Goal: Information Seeking & Learning: Learn about a topic

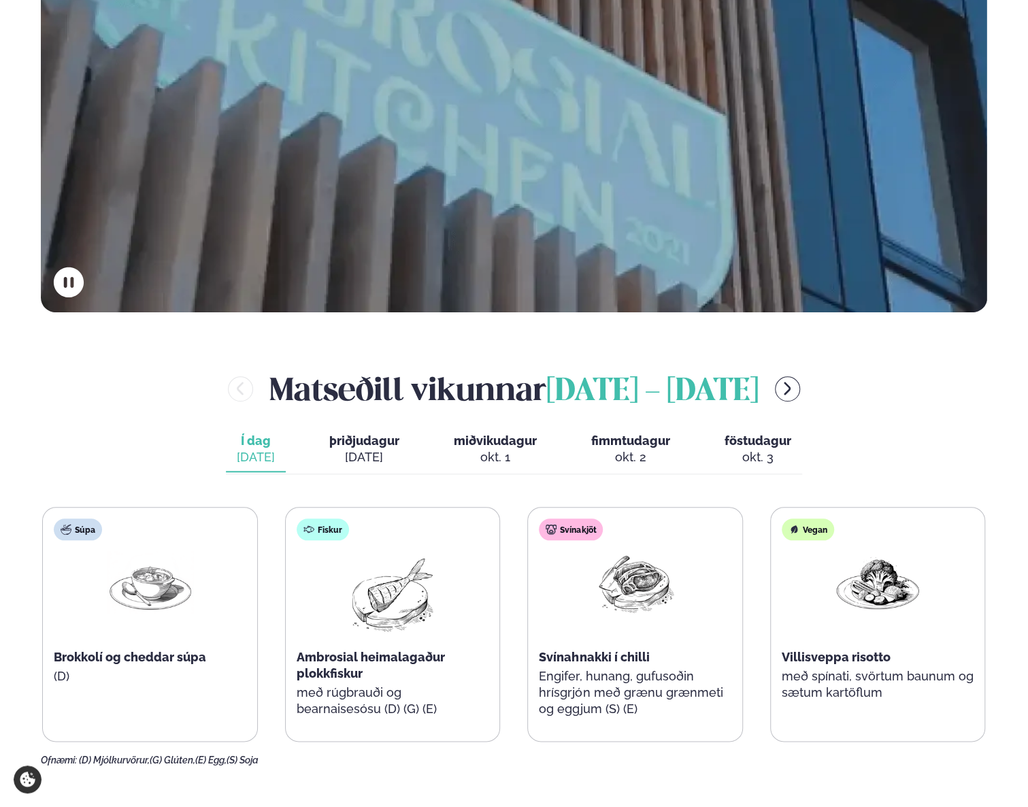
scroll to position [612, 0]
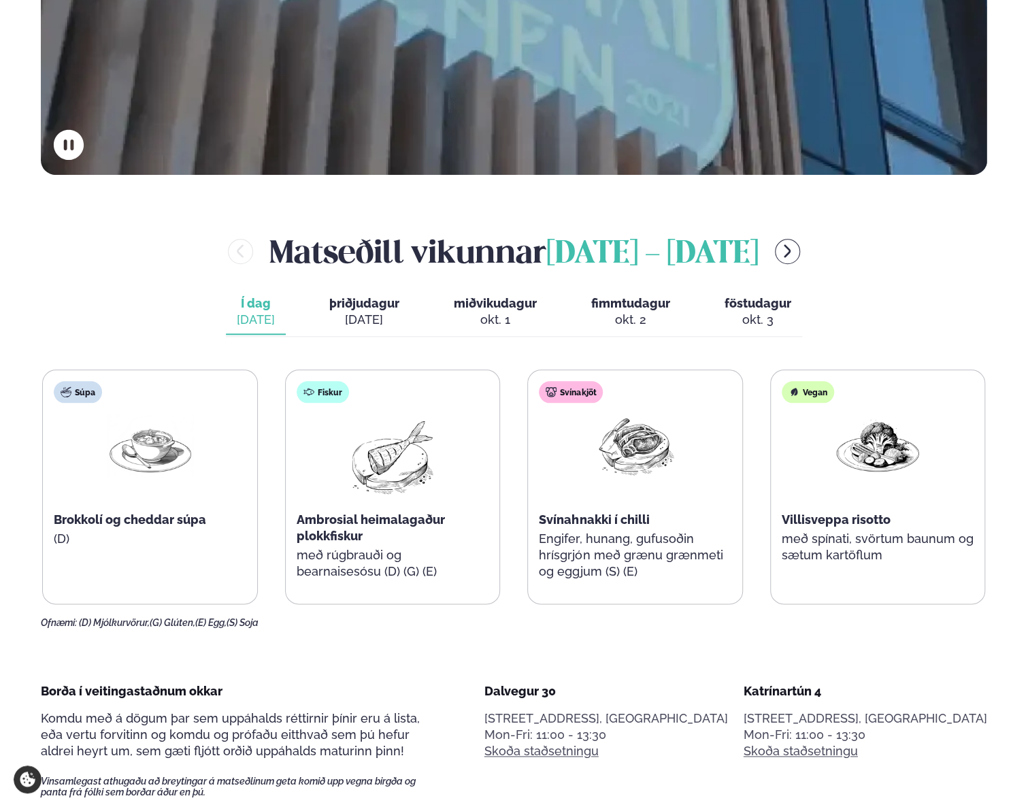
click at [359, 290] on button "þriðjudagur þri. [DATE]" at bounding box center [364, 312] width 92 height 45
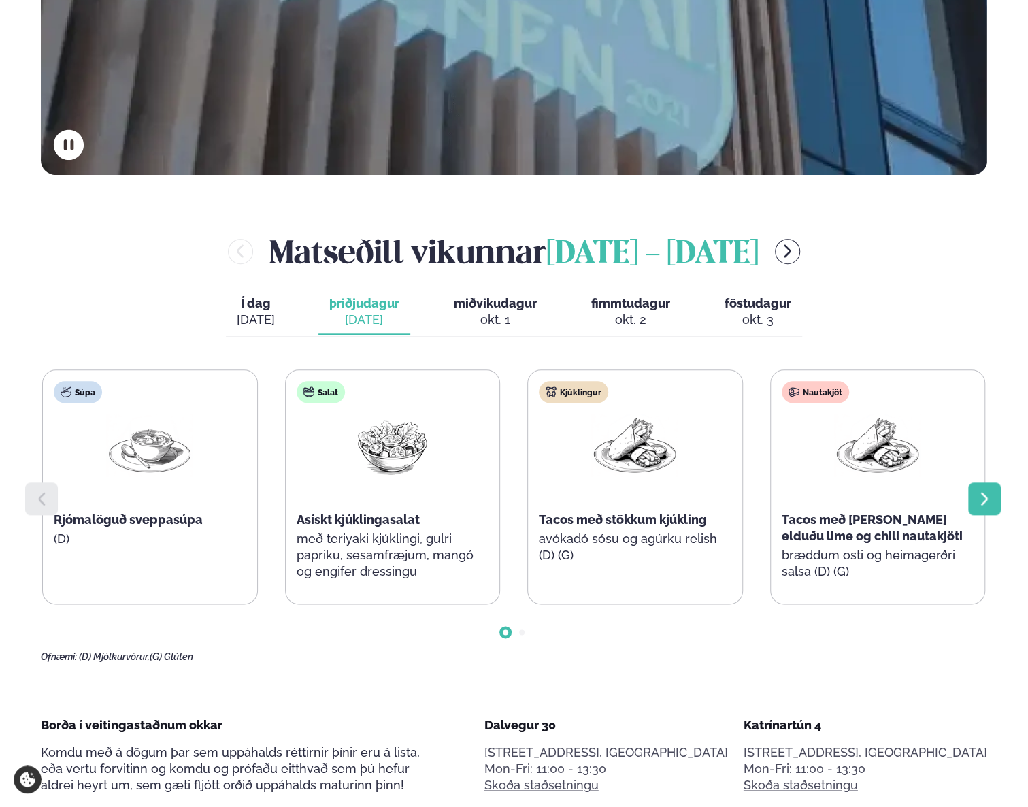
click at [990, 490] on icon at bounding box center [984, 498] width 16 height 16
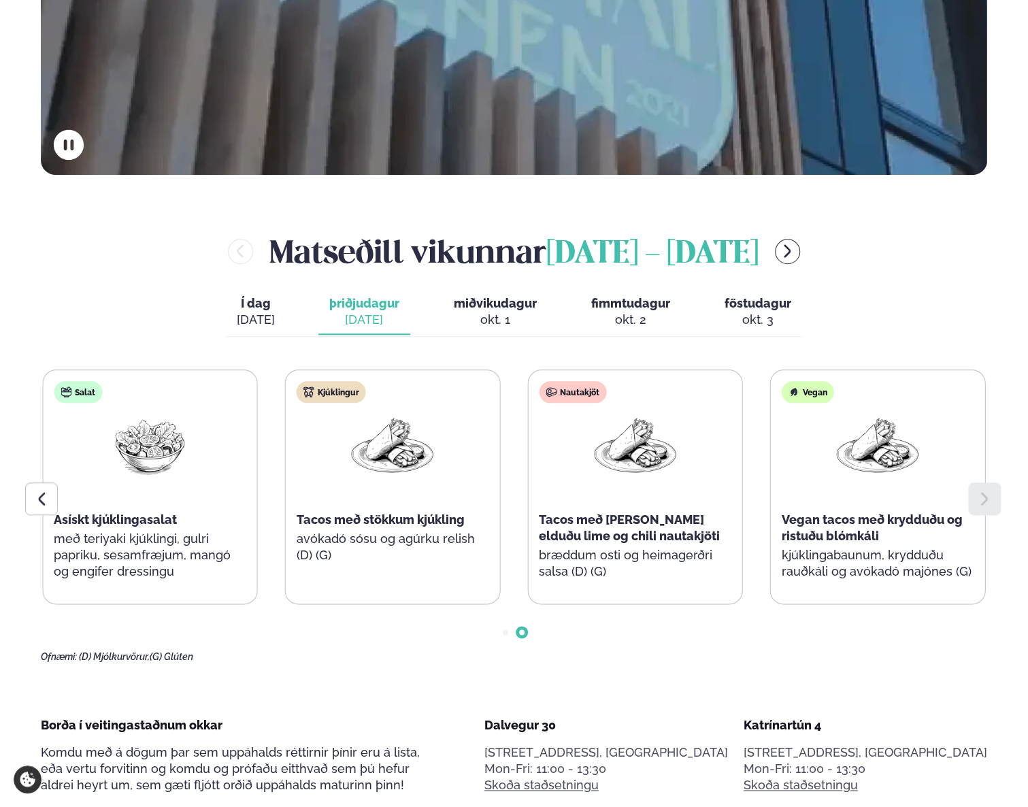
click at [491, 296] on span "miðvikudagur" at bounding box center [495, 303] width 83 height 14
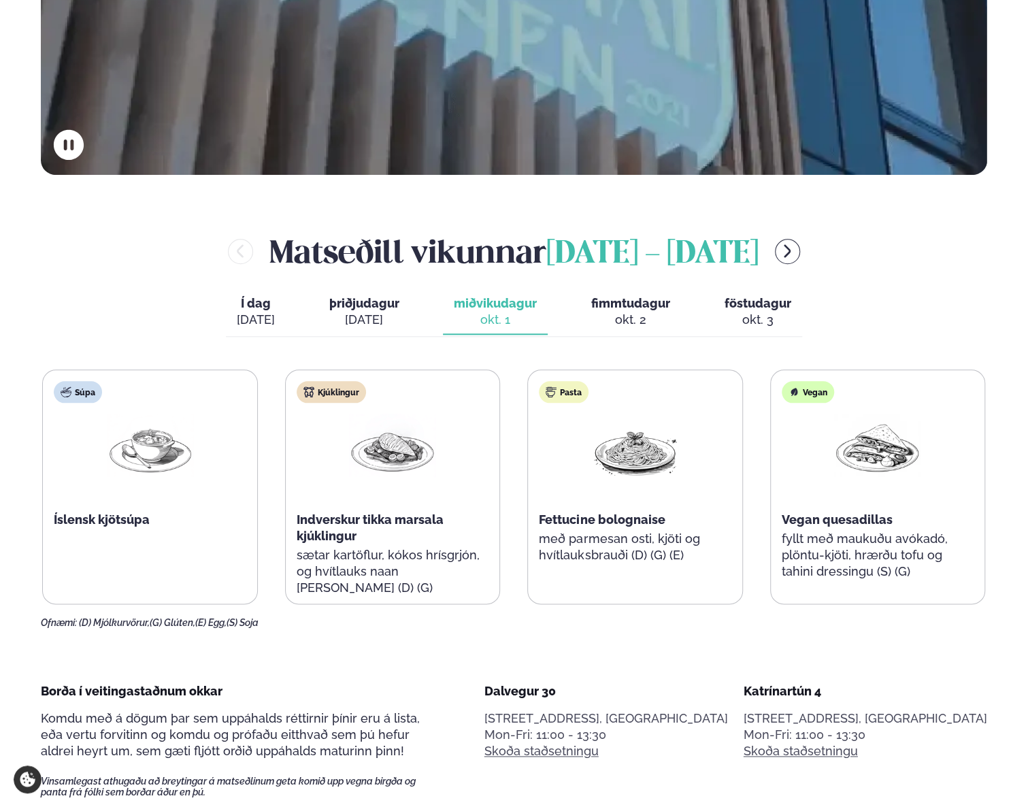
click at [637, 296] on span "fimmtudagur" at bounding box center [630, 303] width 79 height 14
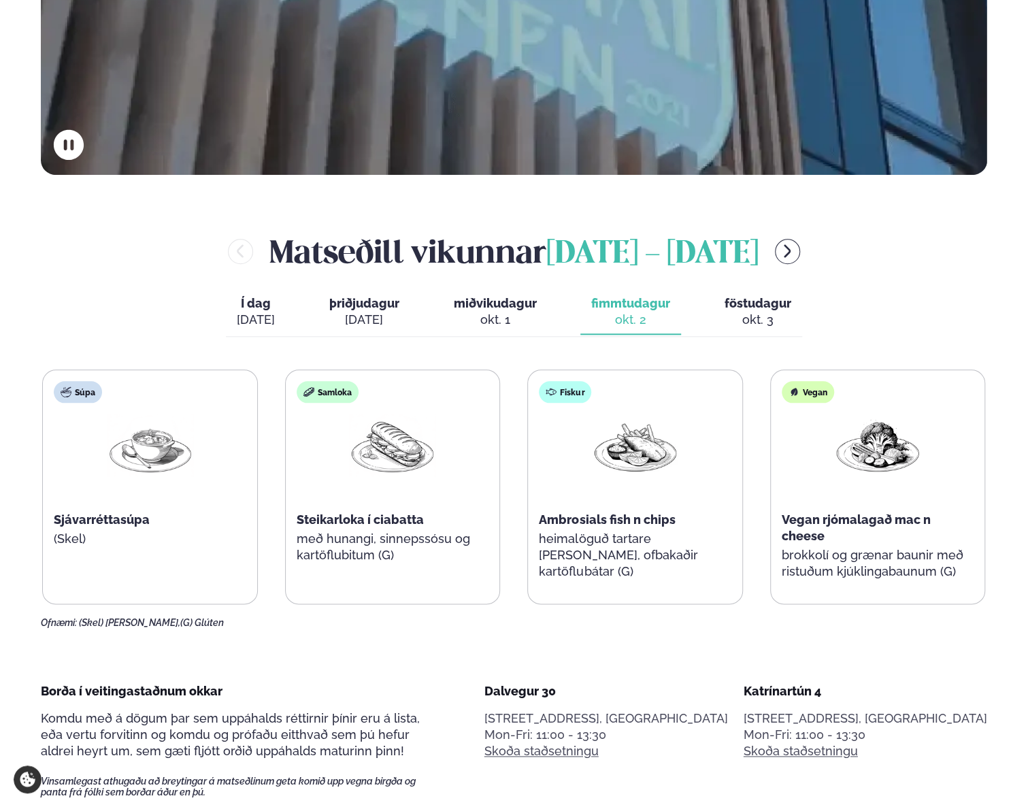
click at [767, 290] on button "föstudagur fös. [DATE]" at bounding box center [758, 312] width 88 height 45
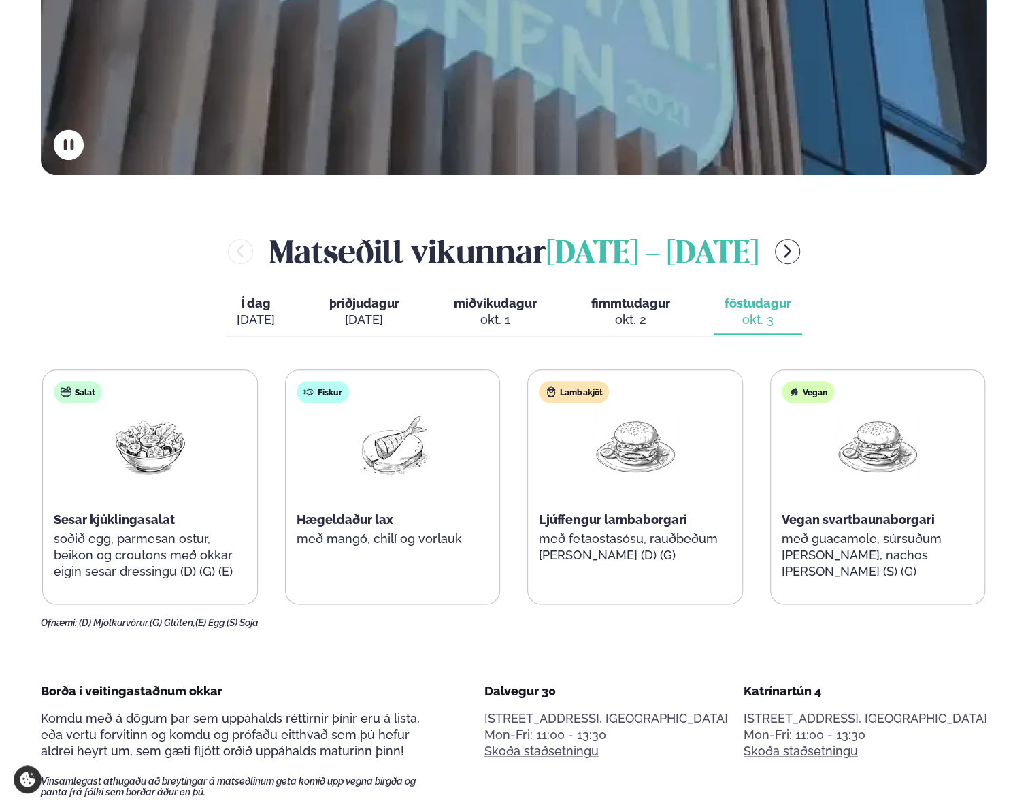
click at [635, 296] on span "fimmtudagur" at bounding box center [630, 303] width 79 height 14
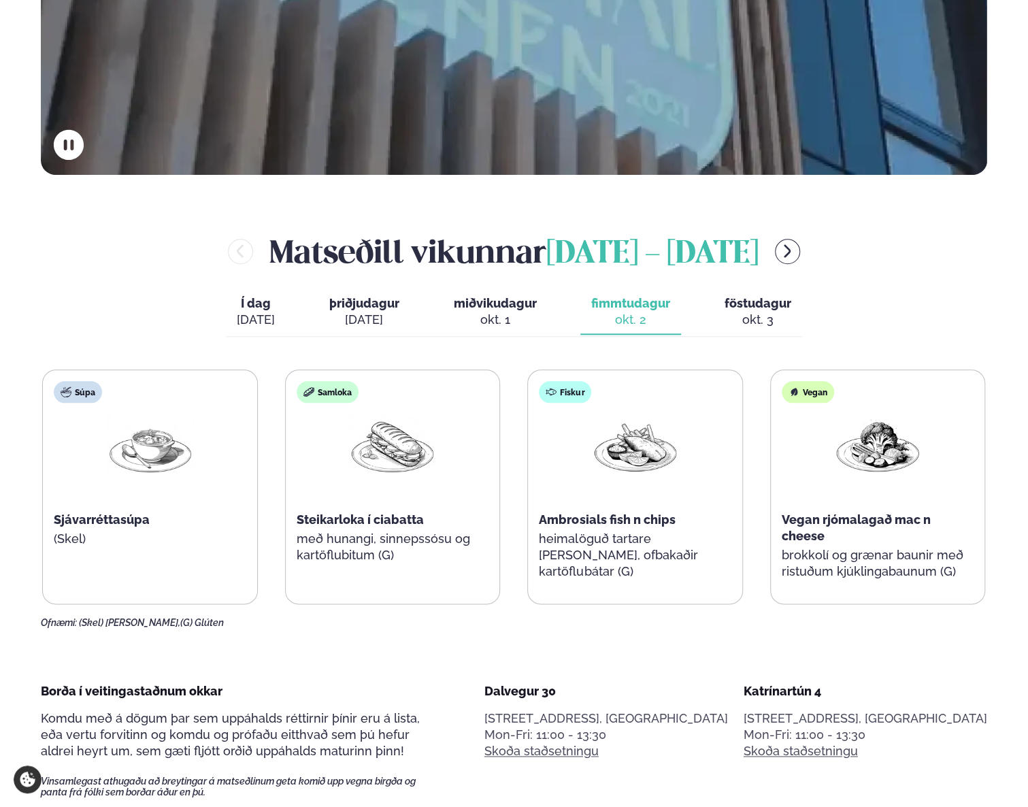
click at [480, 296] on span "miðvikudagur" at bounding box center [495, 303] width 83 height 14
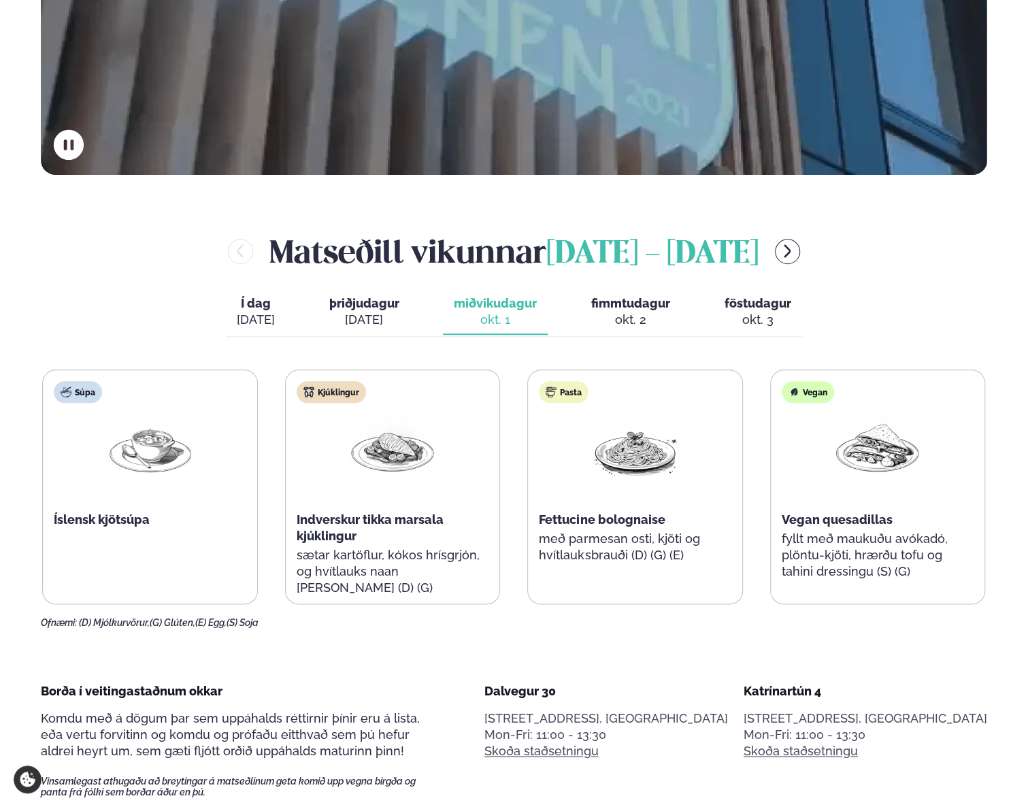
click at [398, 296] on span "þriðjudagur" at bounding box center [364, 303] width 70 height 14
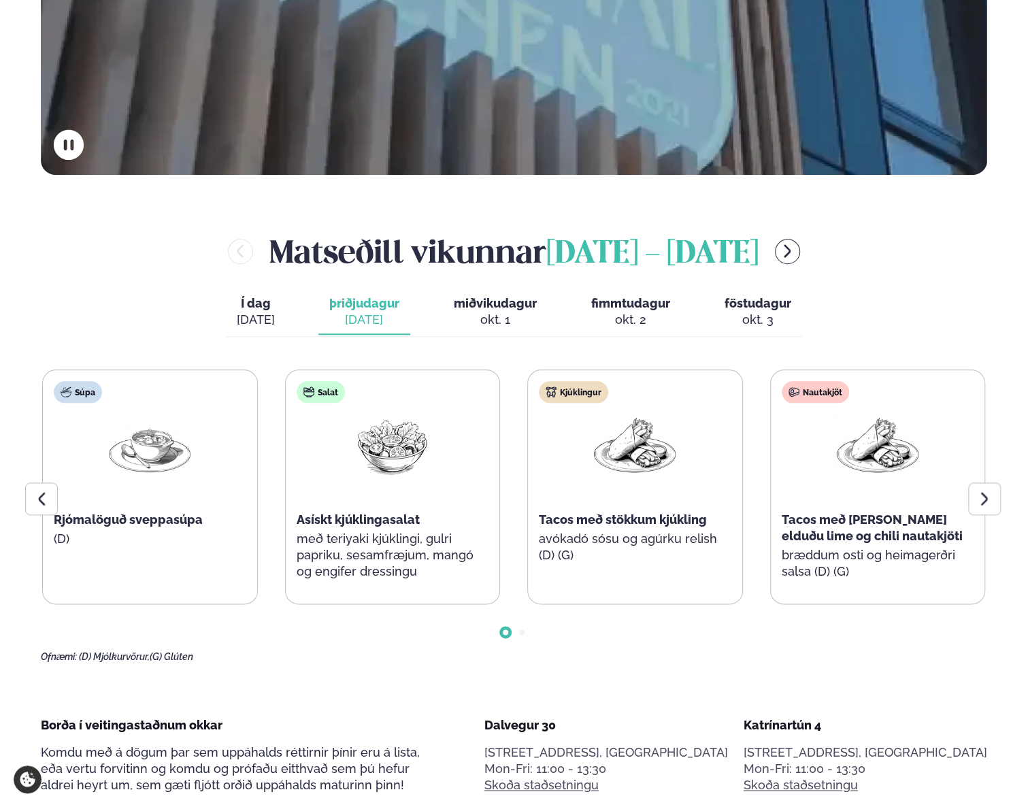
click at [218, 284] on div "[PERSON_NAME] [DATE] - [DATE] Í dag Í d. [DATE] þriðjudagur þri. [DATE] miðviku…" at bounding box center [514, 445] width 946 height 433
click at [260, 312] on div "[DATE]" at bounding box center [256, 320] width 38 height 16
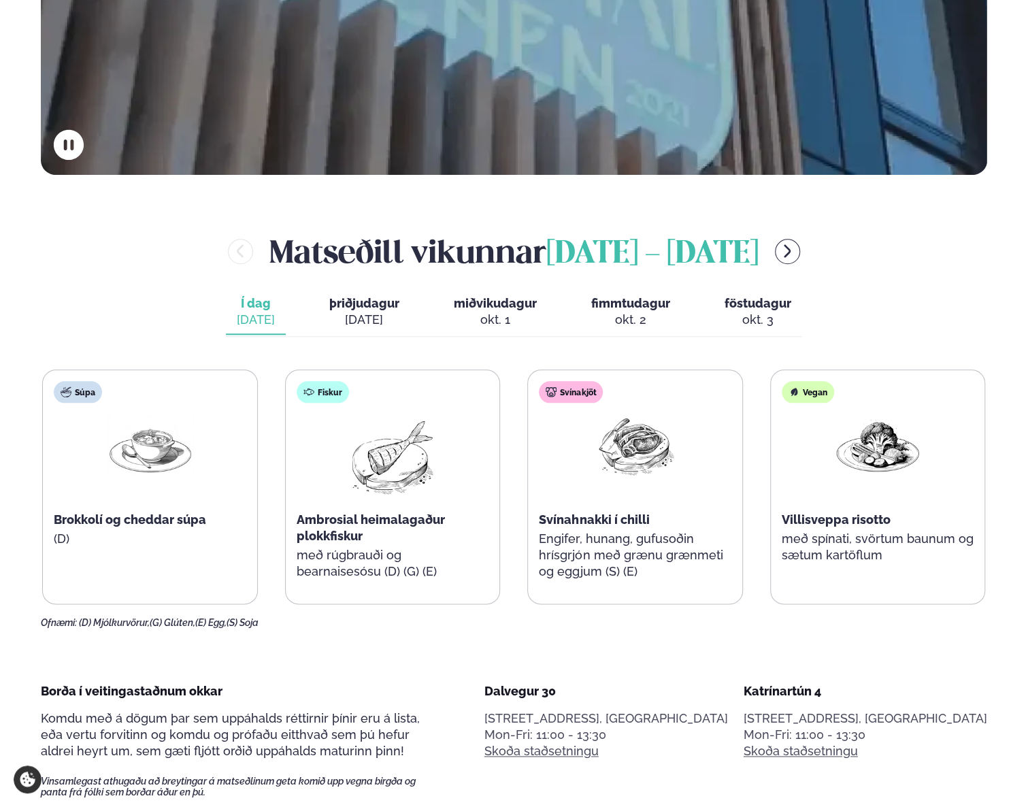
click at [748, 312] on div "okt. 3" at bounding box center [757, 320] width 67 height 16
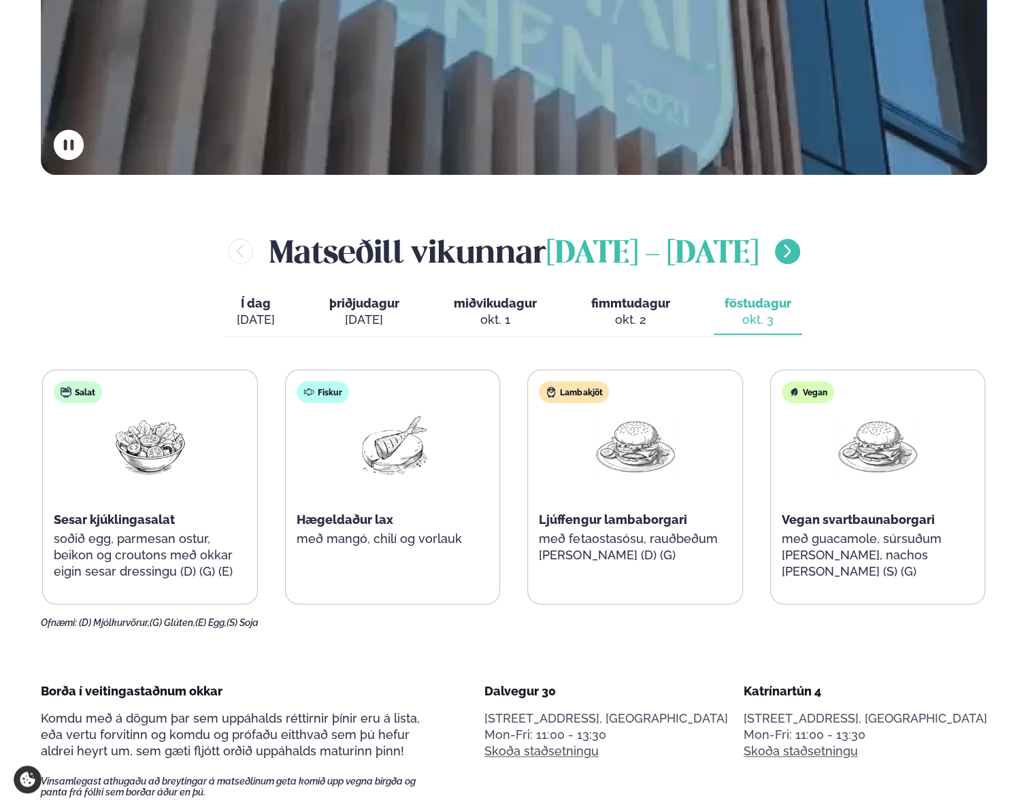
click at [795, 243] on icon "menu-btn-right" at bounding box center [787, 251] width 16 height 16
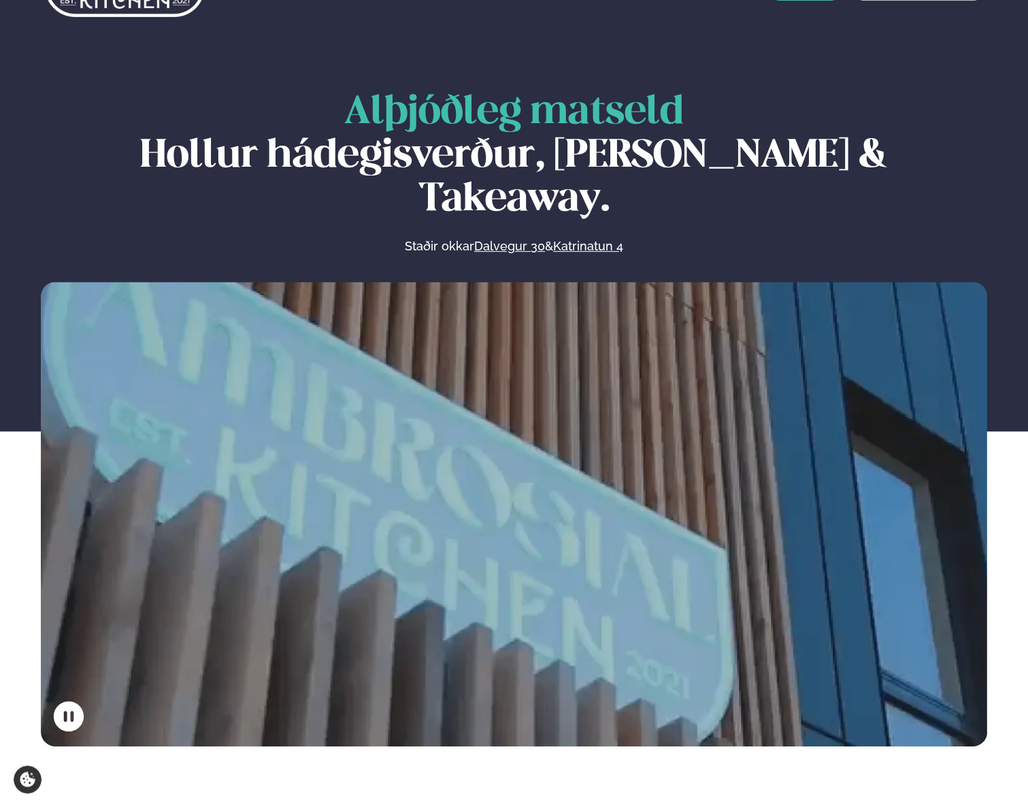
scroll to position [0, 0]
